Goal: Task Accomplishment & Management: Manage account settings

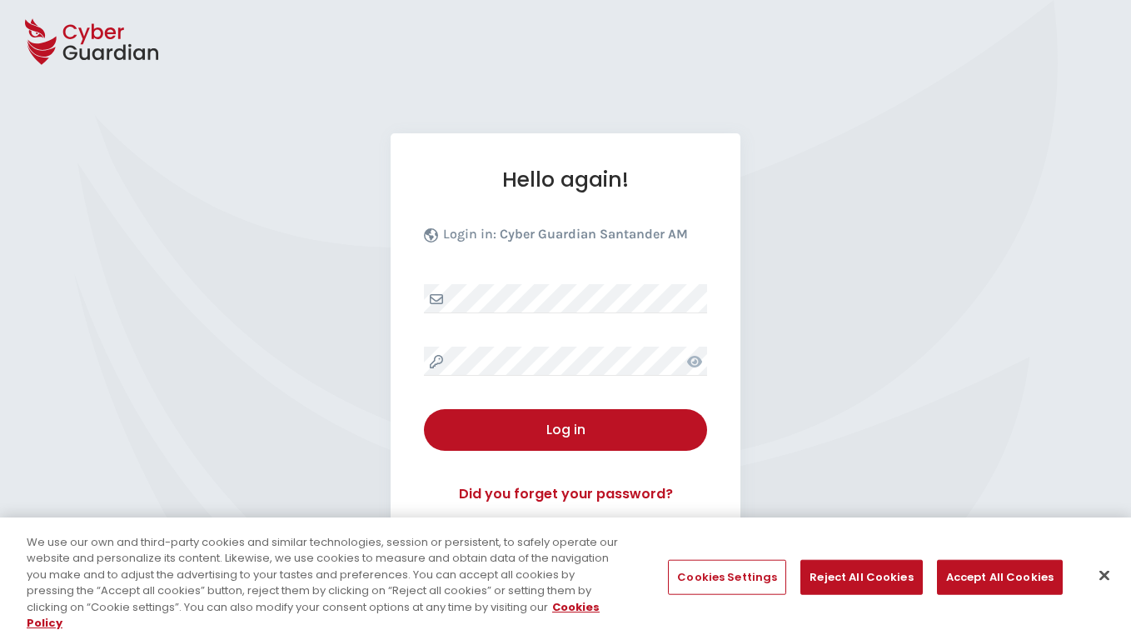
select select "English"
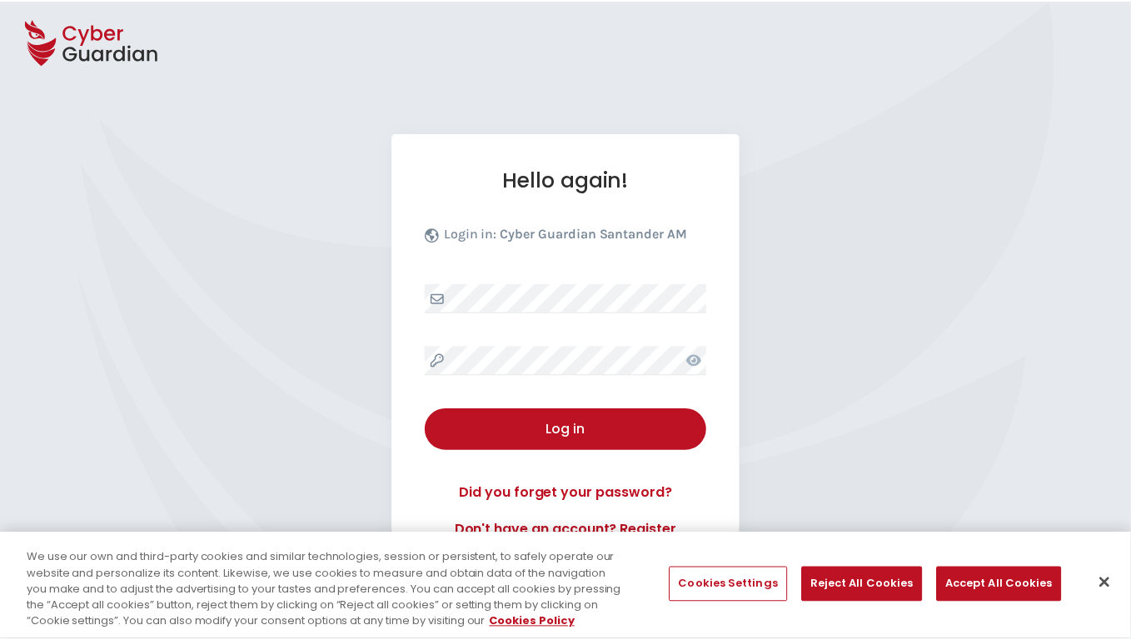
scroll to position [160, 0]
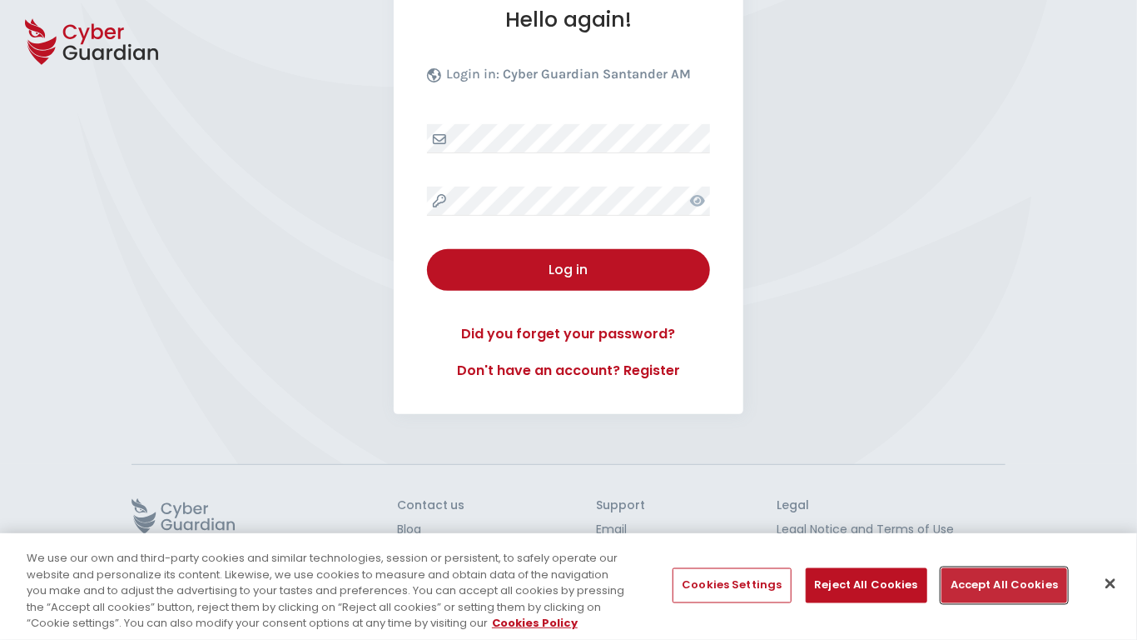
click at [999, 585] on button "Accept All Cookies" at bounding box center [1005, 585] width 126 height 35
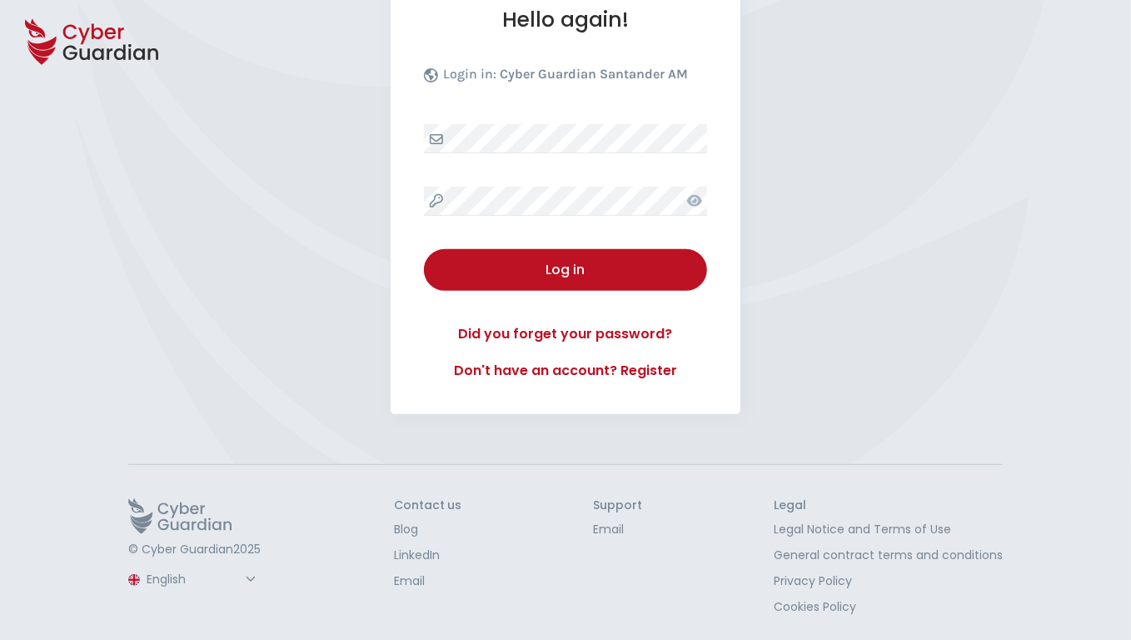
click at [424, 249] on button "Log in" at bounding box center [565, 270] width 283 height 42
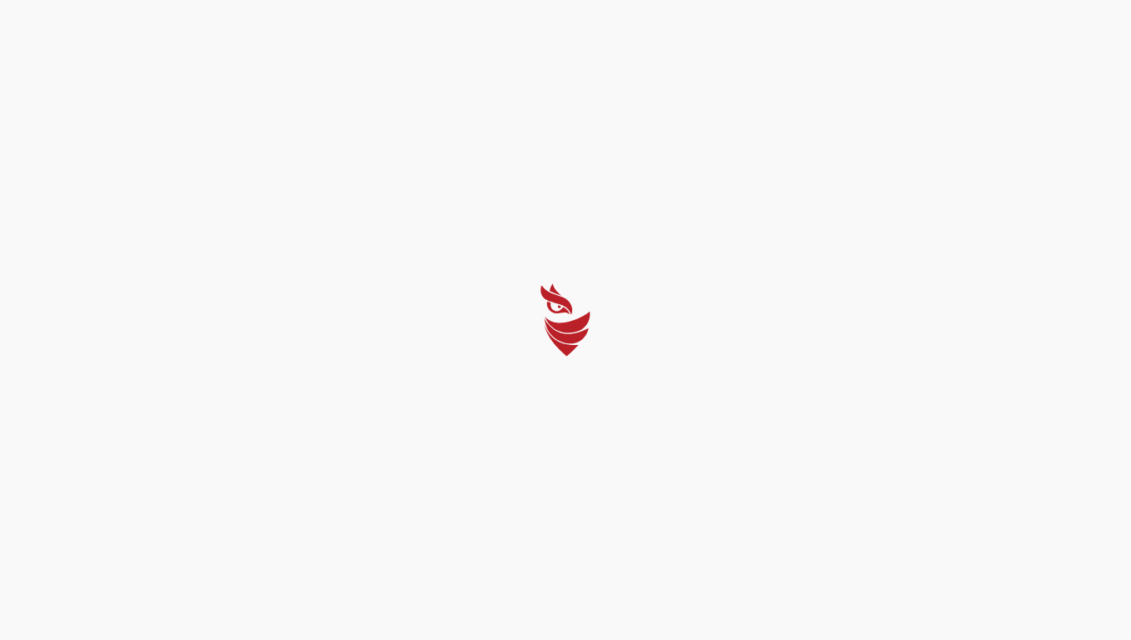
scroll to position [0, 0]
select select "Português (BR)"
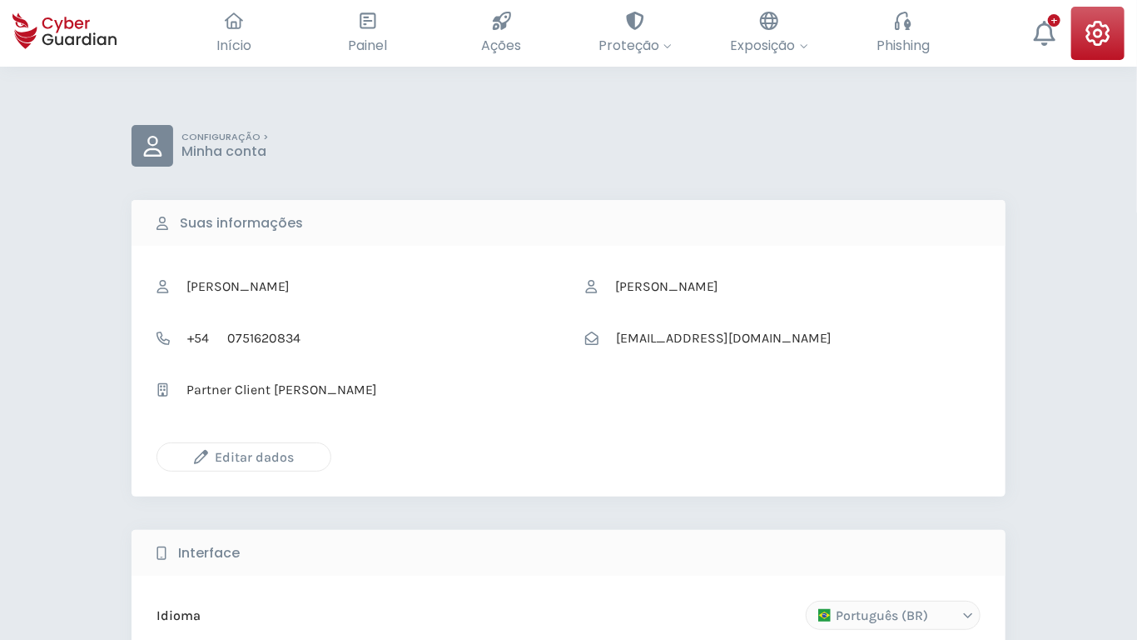
click at [201, 456] on icon "button" at bounding box center [201, 457] width 14 height 14
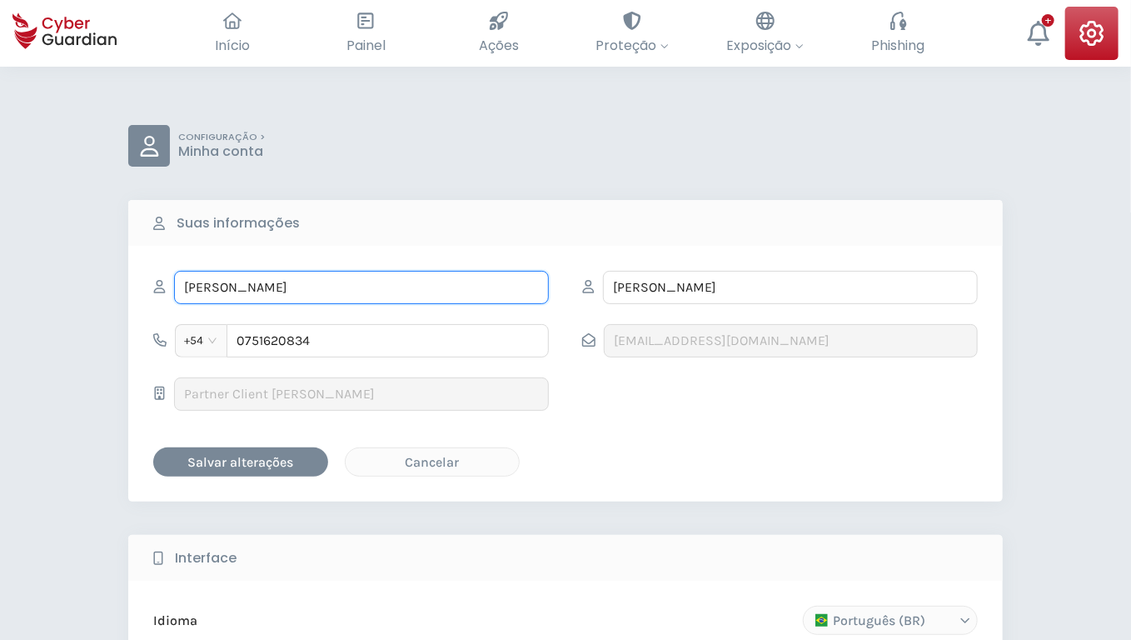
click at [361, 286] on input "ANTWAN" at bounding box center [361, 287] width 375 height 33
type input "Darrin"
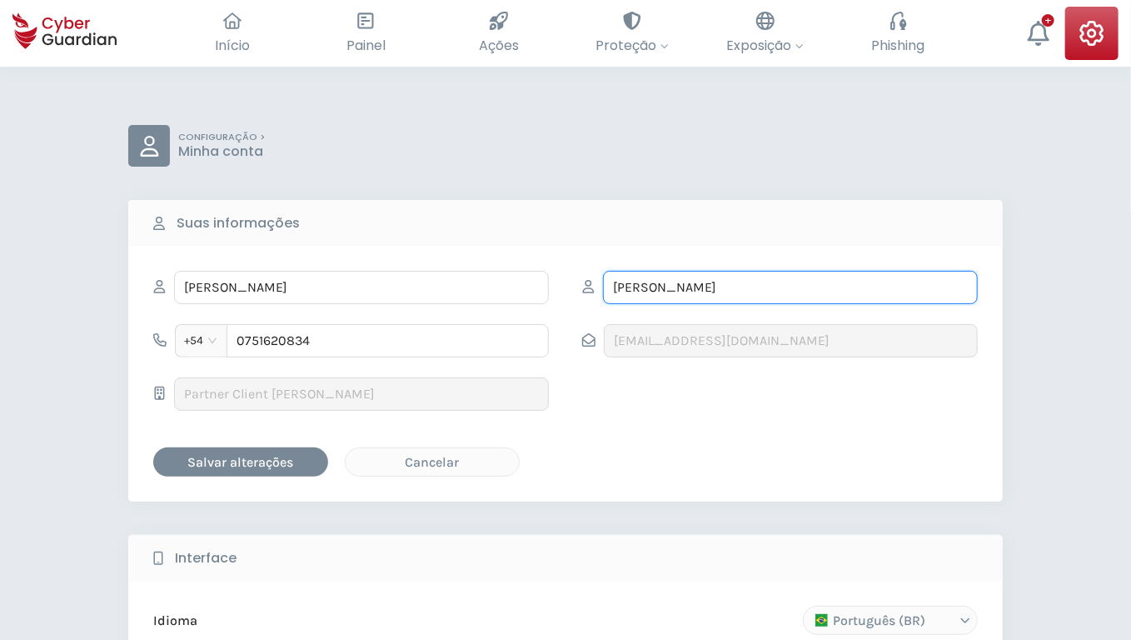
click at [790, 286] on input "FAY" at bounding box center [790, 287] width 375 height 33
type input "Jones"
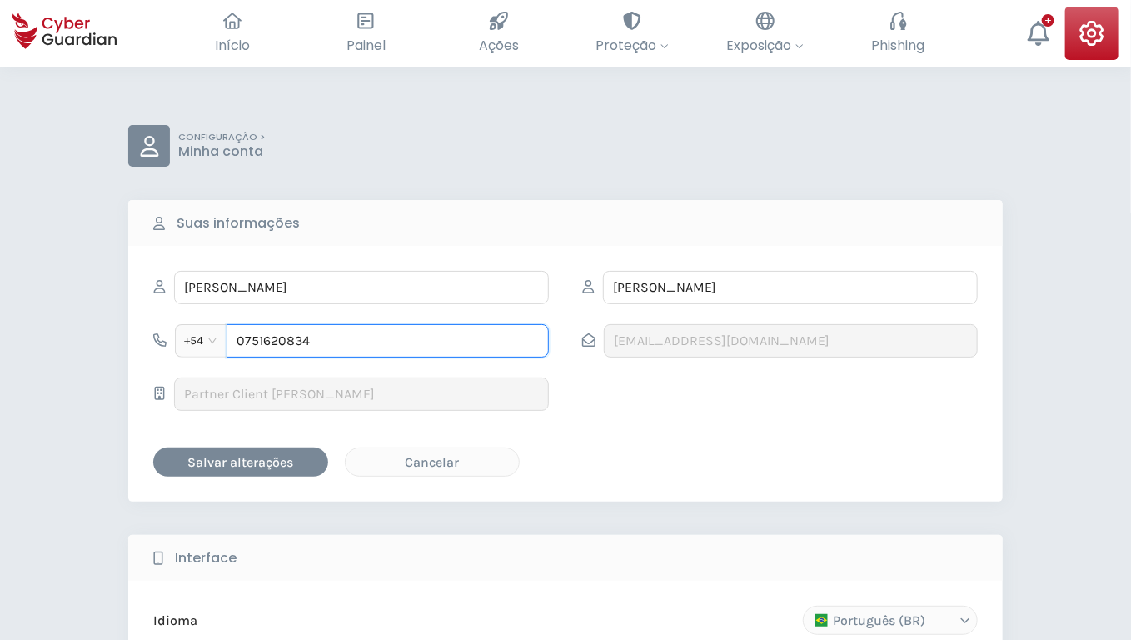
click at [387, 340] on input "0751620834" at bounding box center [387, 340] width 322 height 33
type input "2017783912"
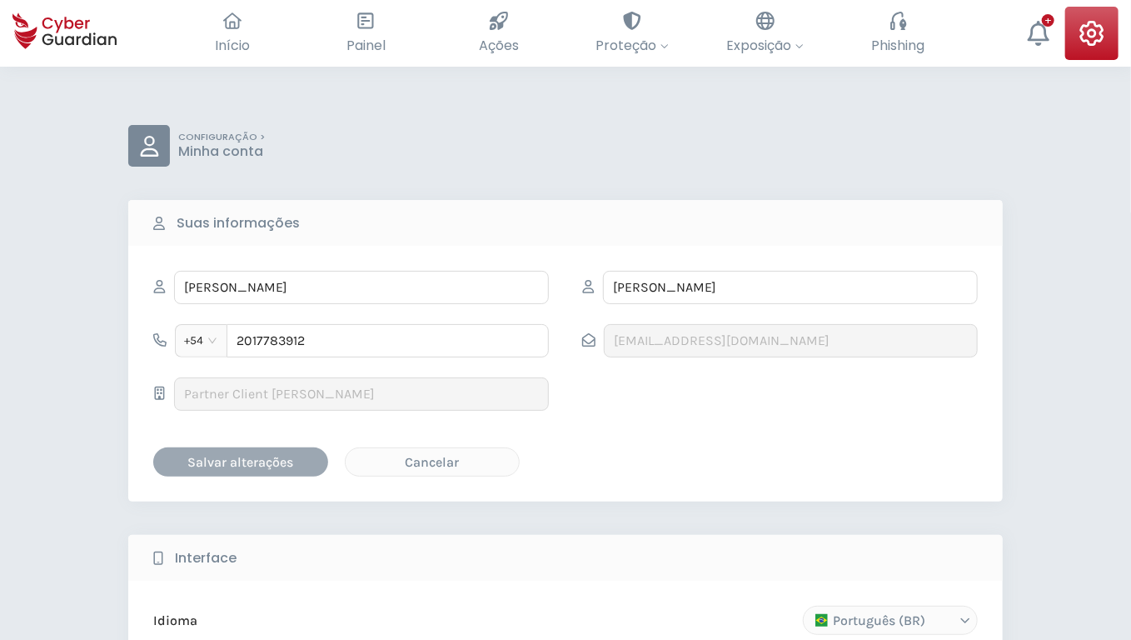
click at [241, 460] on div "Salvar alterações" at bounding box center [241, 461] width 150 height 21
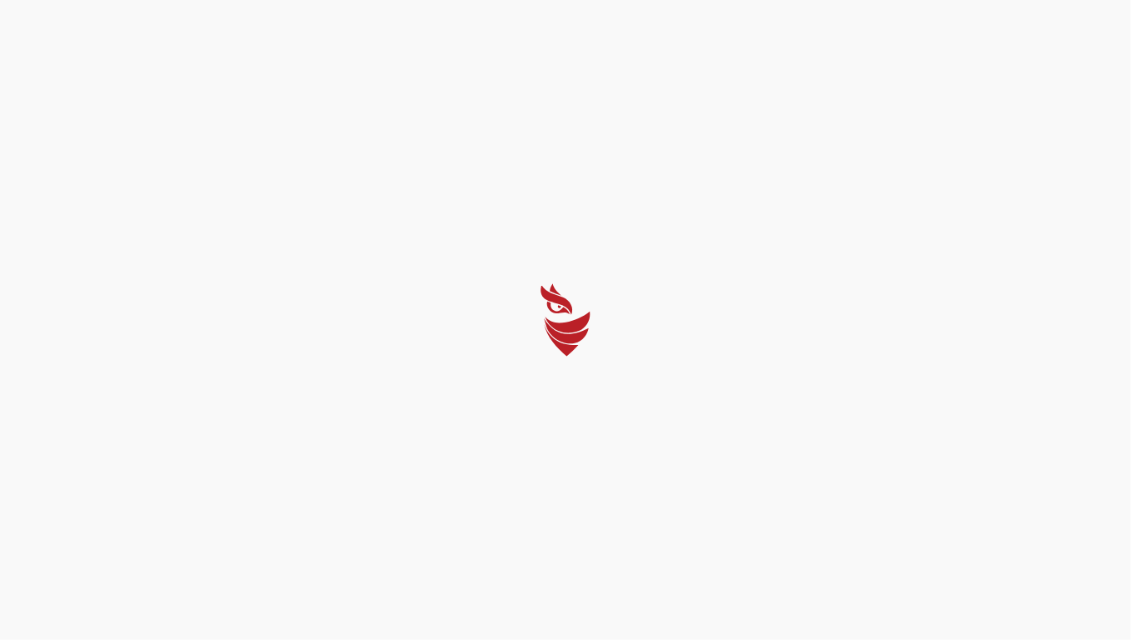
select select "Português (BR)"
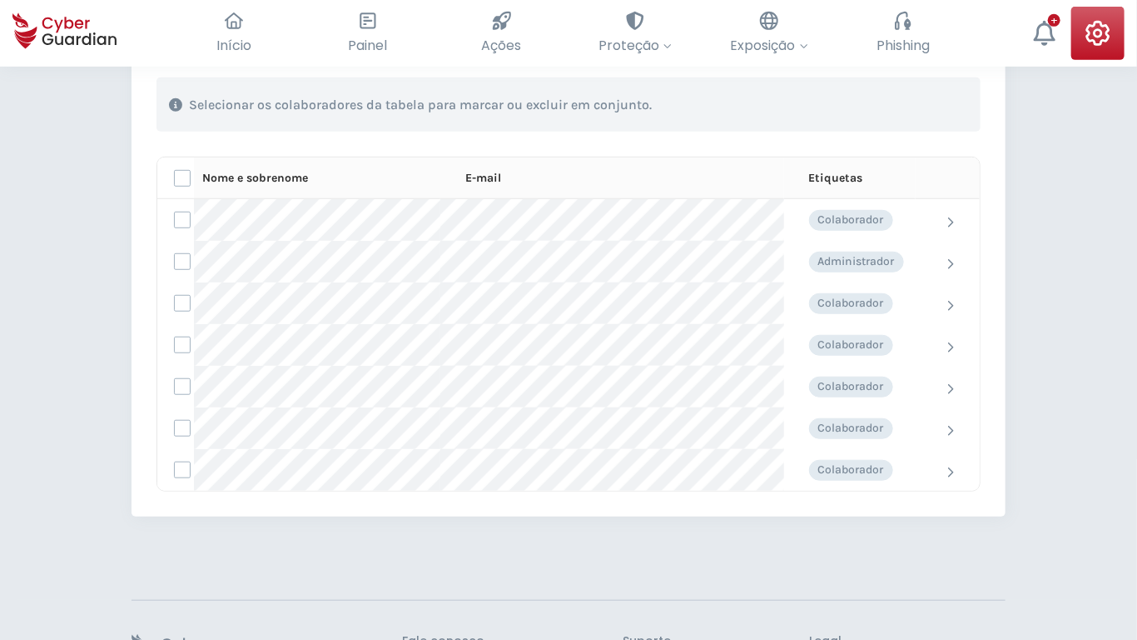
scroll to position [524, 0]
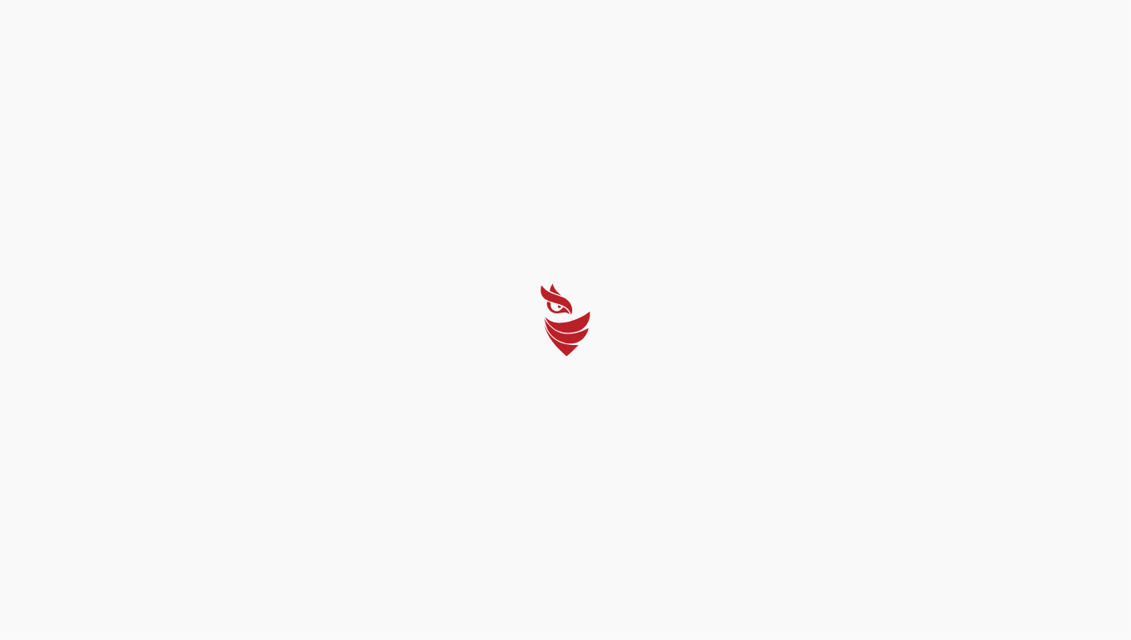
select select "Português (BR)"
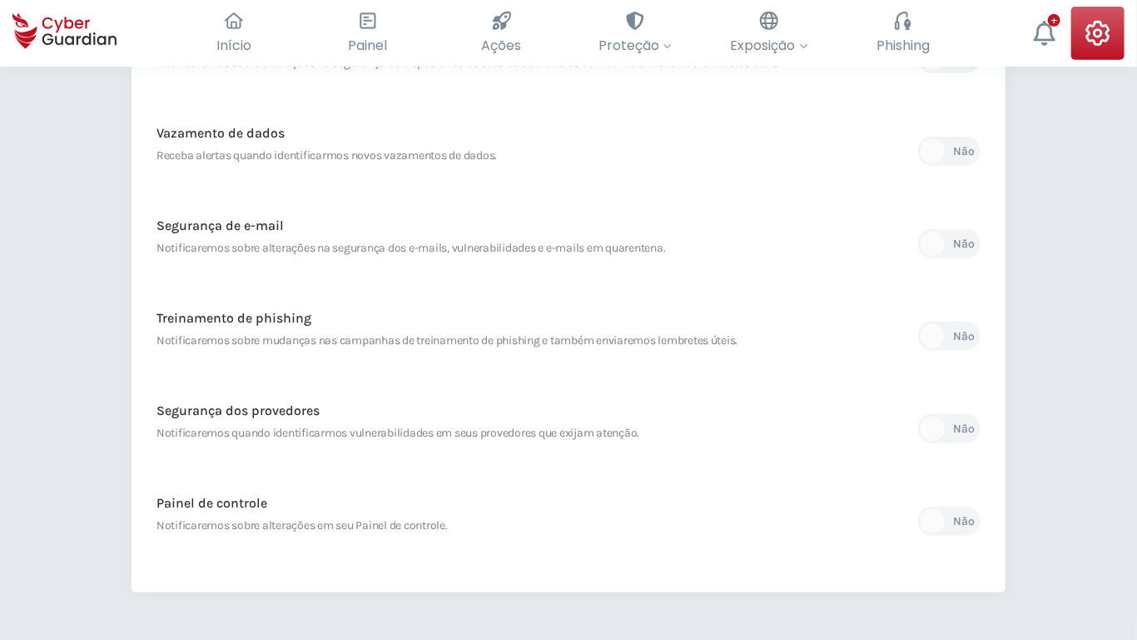
scroll to position [689, 0]
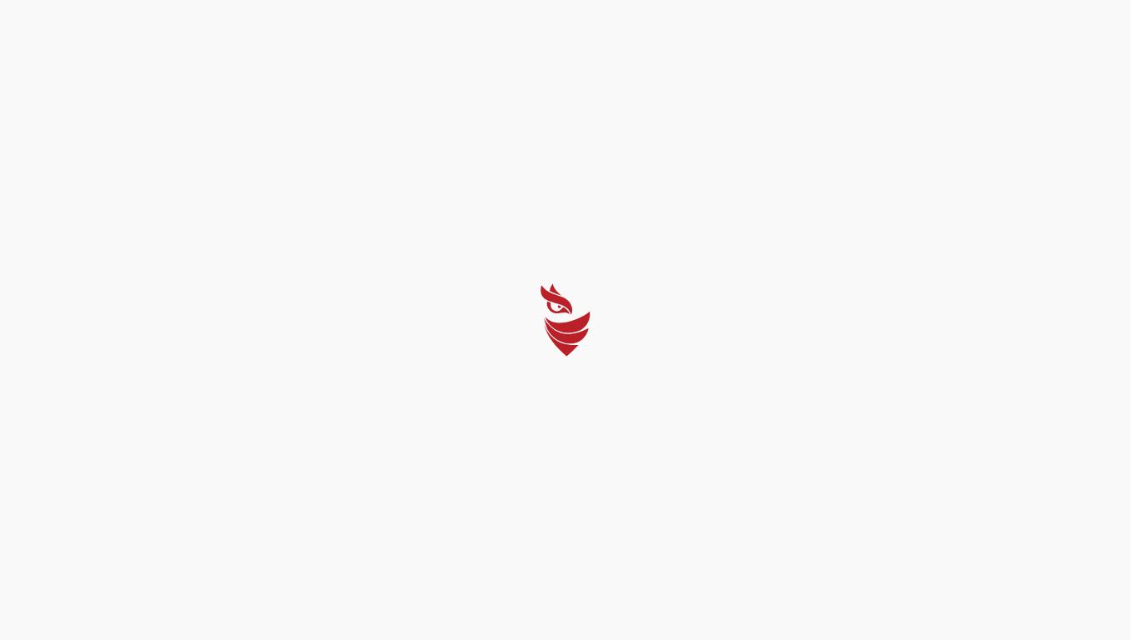
select select "Português (BR)"
